Goal: Task Accomplishment & Management: Complete application form

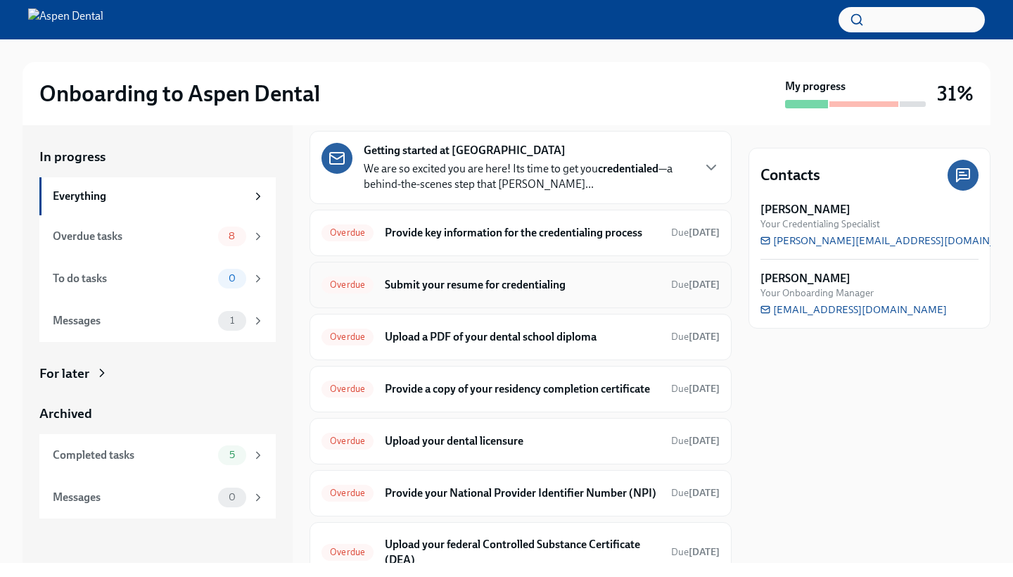
scroll to position [48, 0]
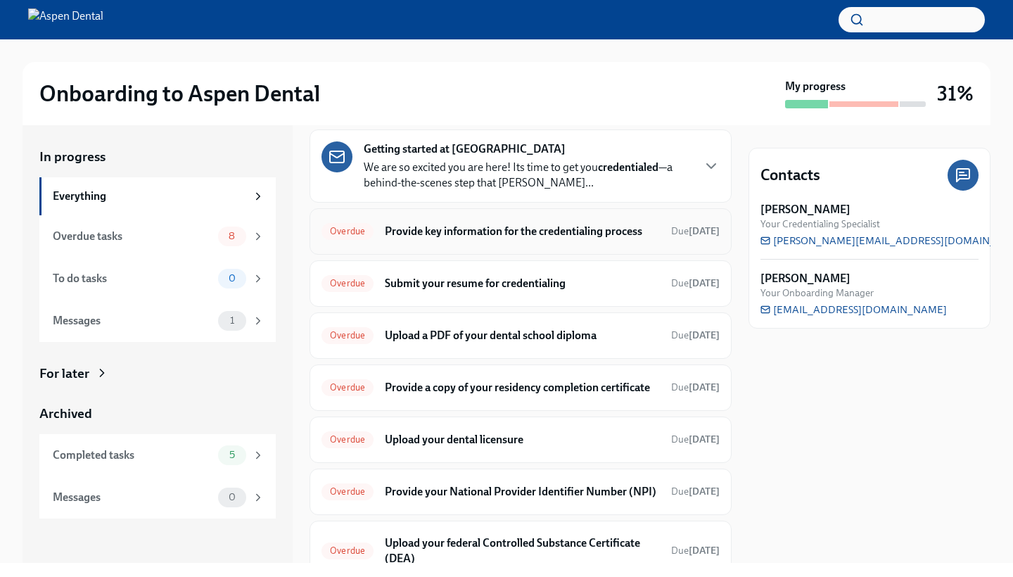
click at [576, 243] on div "Overdue Provide key information for the credentialing process Due [DATE]" at bounding box center [521, 231] width 422 height 46
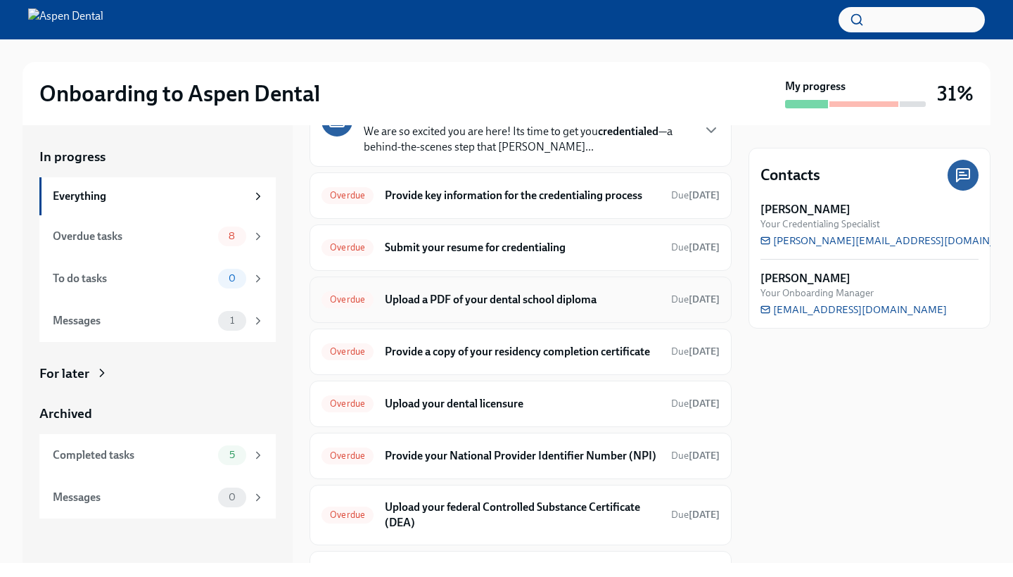
scroll to position [74, 0]
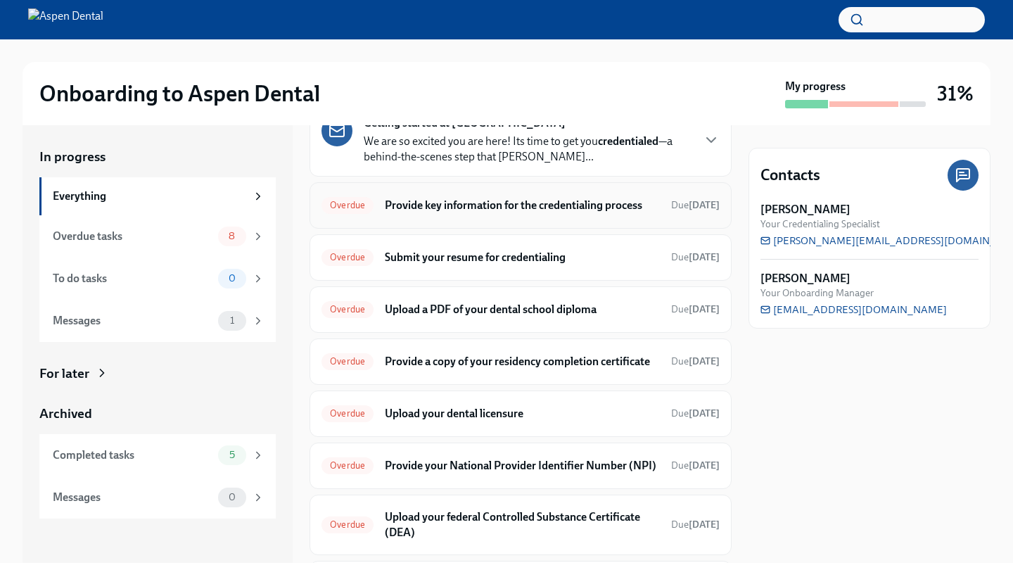
click at [580, 205] on h6 "Provide key information for the credentialing process" at bounding box center [522, 205] width 275 height 15
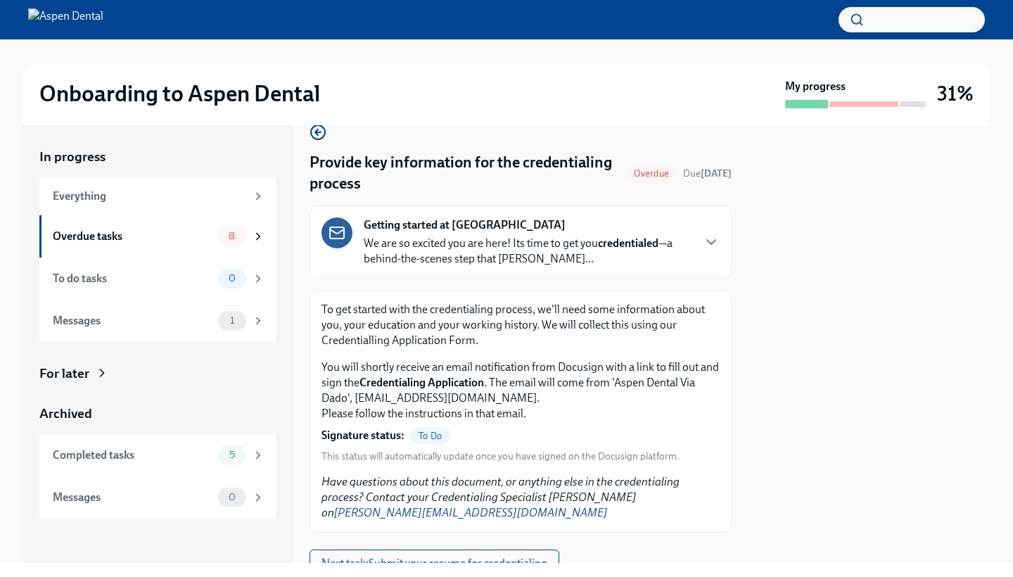
scroll to position [26, 0]
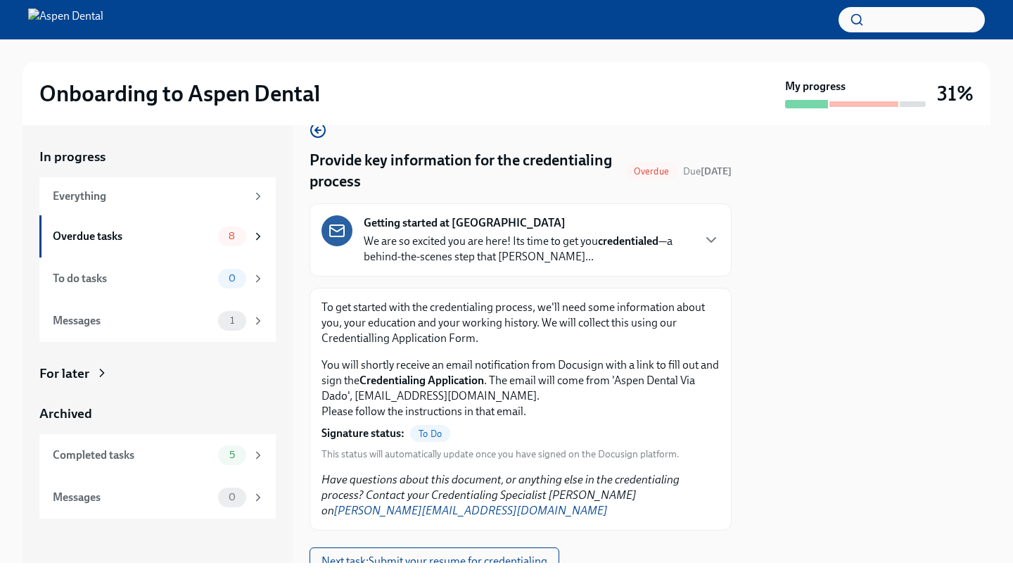
click at [508, 244] on p "We are so excited you are here! Its time to get you credentialed —a behind-the-…" at bounding box center [528, 249] width 328 height 31
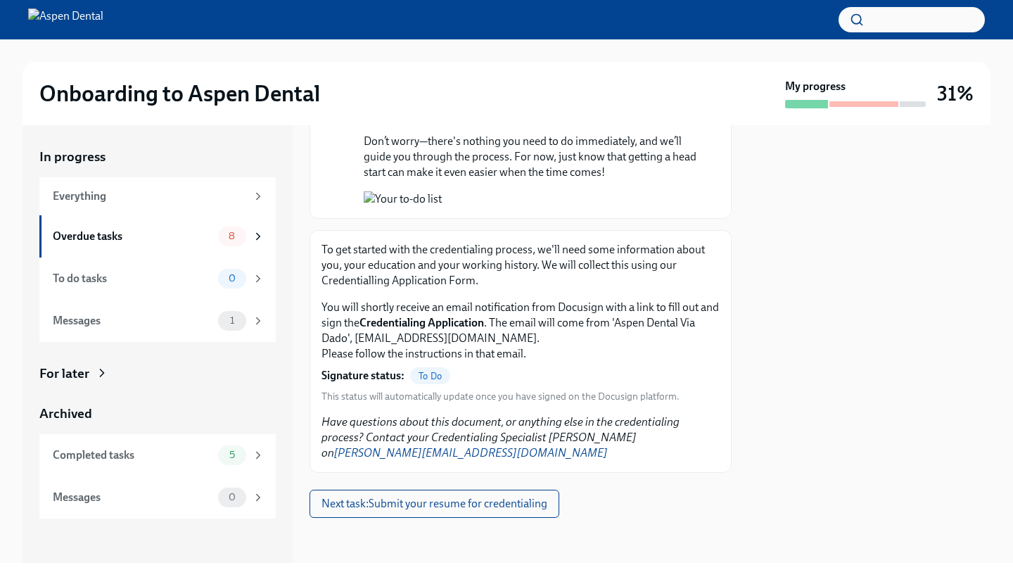
scroll to position [1330, 0]
click at [392, 207] on button "Zoom image" at bounding box center [531, 198] width 334 height 15
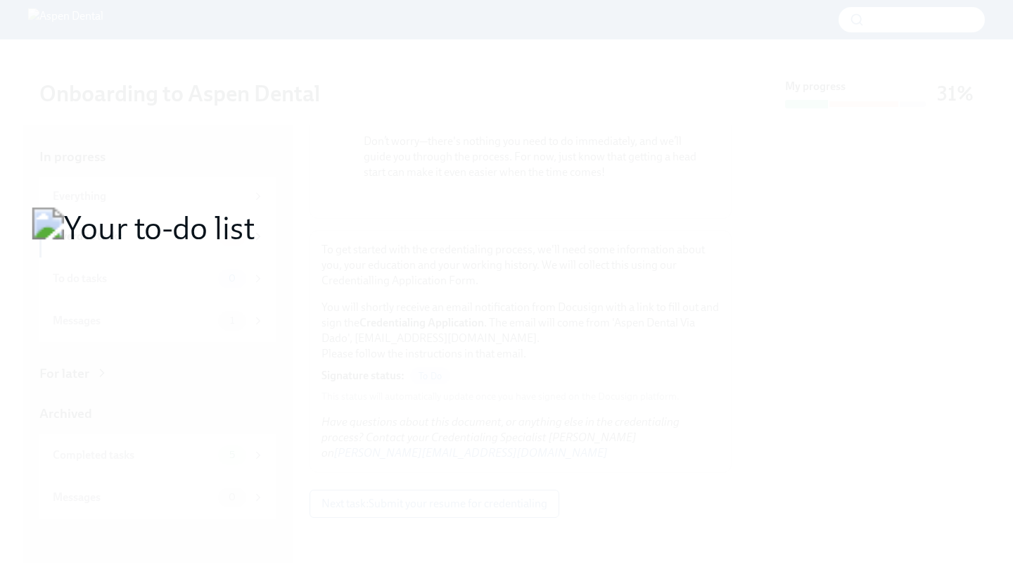
click at [392, 360] on button "Unzoom image" at bounding box center [506, 288] width 1013 height 577
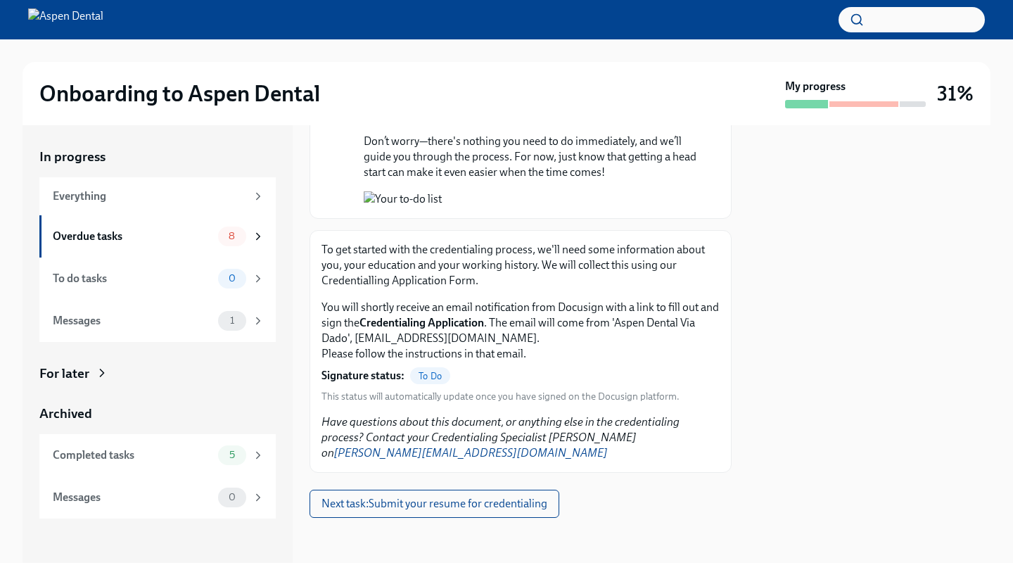
scroll to position [0, 0]
click at [478, 500] on span "Next task : Submit your resume for credentialing" at bounding box center [435, 504] width 226 height 14
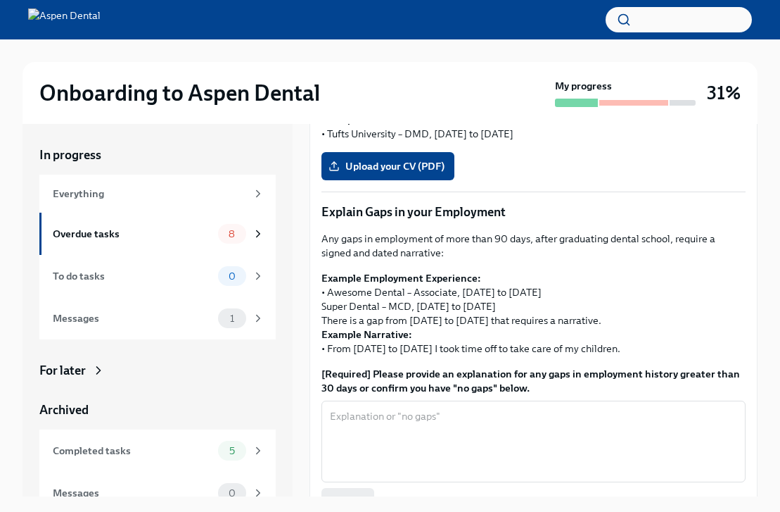
scroll to position [412, 0]
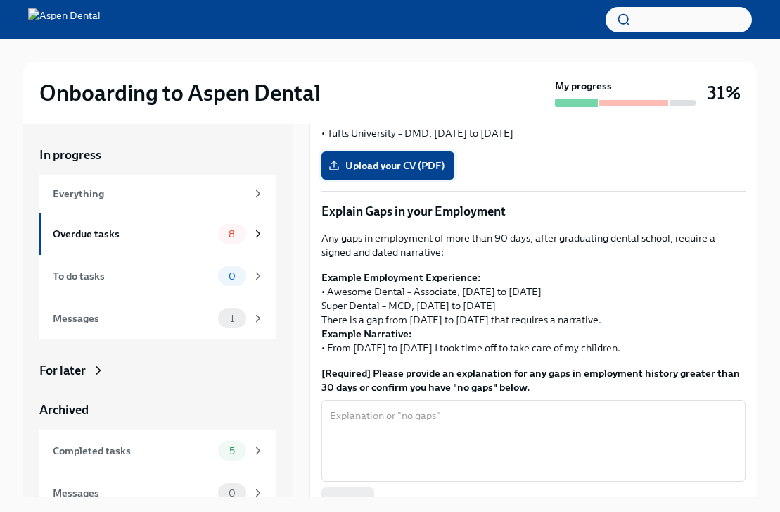
click at [410, 162] on span "Upload your CV (PDF)" at bounding box center [387, 165] width 113 height 14
click at [0, 0] on input "Upload your CV (PDF)" at bounding box center [0, 0] width 0 height 0
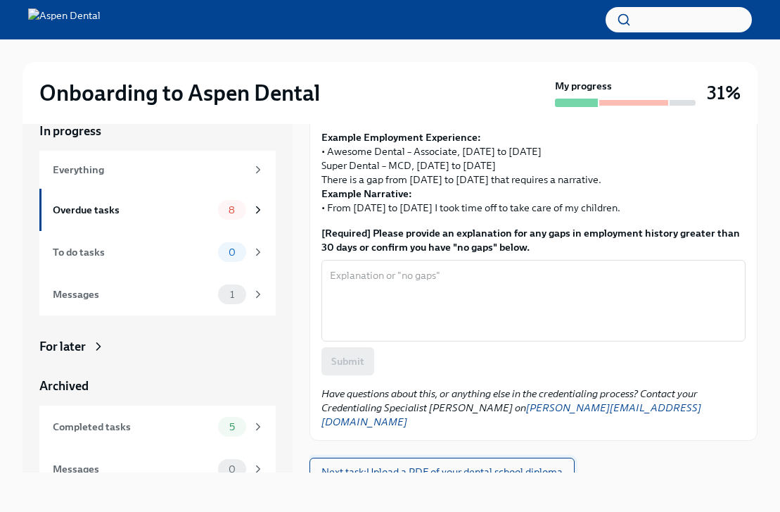
scroll to position [528, 0]
click at [533, 465] on span "Next task : Upload a PDF of your dental school diploma" at bounding box center [442, 472] width 241 height 14
